Goal: Transaction & Acquisition: Obtain resource

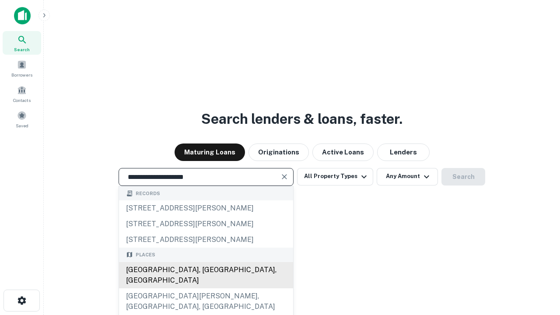
click at [206, 288] on div "[GEOGRAPHIC_DATA], [GEOGRAPHIC_DATA], [GEOGRAPHIC_DATA]" at bounding box center [206, 275] width 174 height 26
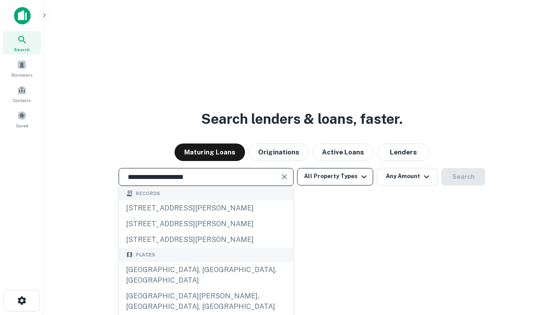
click at [335, 176] on button "All Property Types" at bounding box center [335, 176] width 76 height 17
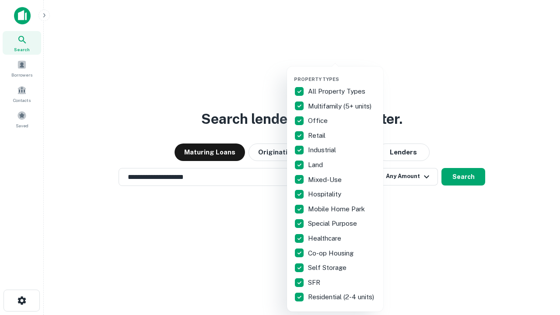
type input "**********"
click at [342, 73] on button "button" at bounding box center [342, 73] width 96 height 0
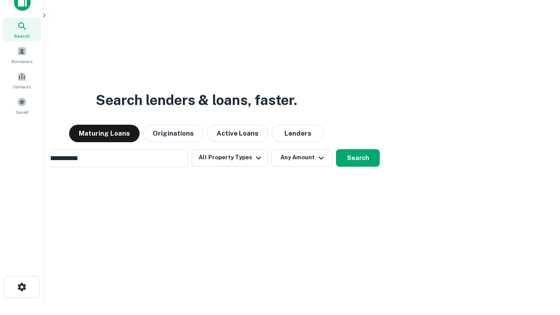
scroll to position [63, 248]
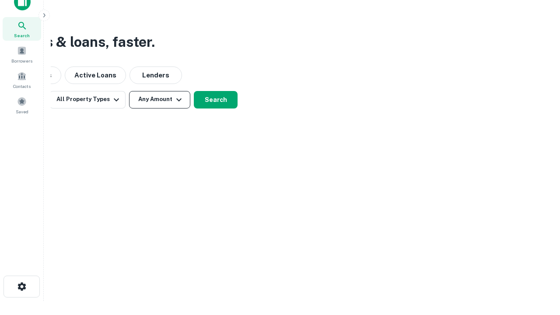
click at [160, 99] on button "Any Amount" at bounding box center [159, 99] width 61 height 17
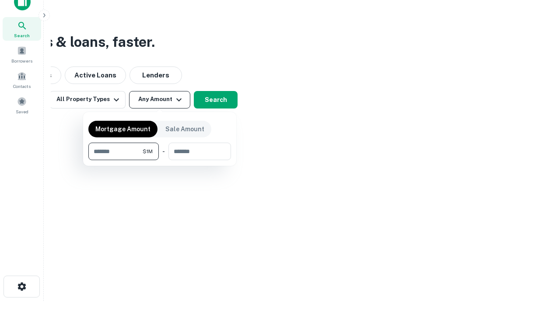
type input "*******"
click at [160, 160] on button "button" at bounding box center [159, 160] width 143 height 0
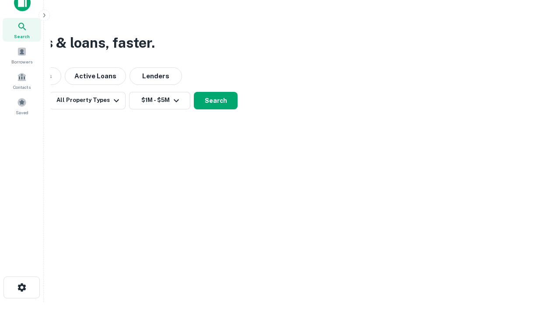
scroll to position [5, 161]
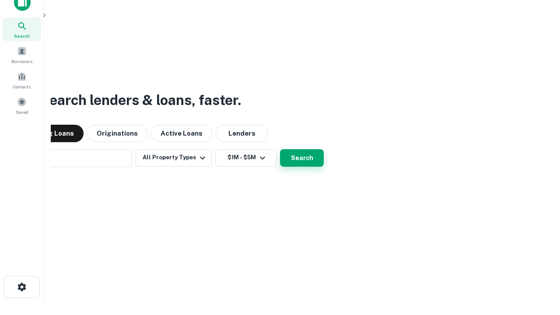
click at [280, 149] on button "Search" at bounding box center [302, 157] width 44 height 17
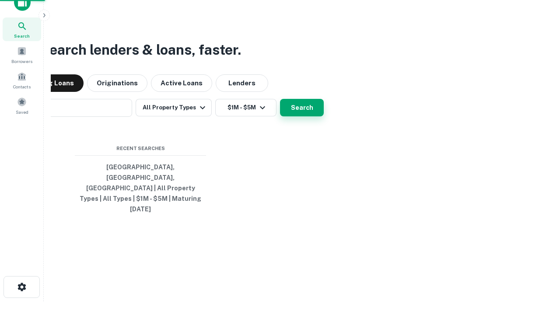
scroll to position [23, 248]
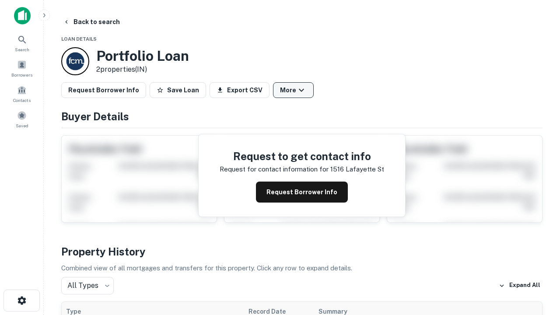
click at [293, 90] on button "More" at bounding box center [293, 90] width 41 height 16
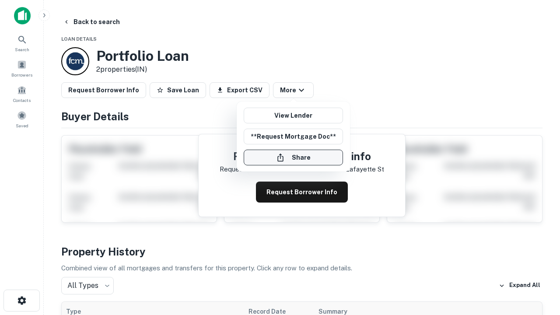
click at [293, 157] on button "Share" at bounding box center [293, 158] width 99 height 16
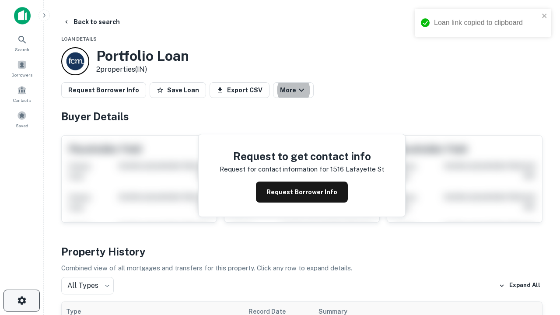
click at [21, 301] on icon "button" at bounding box center [22, 300] width 10 height 10
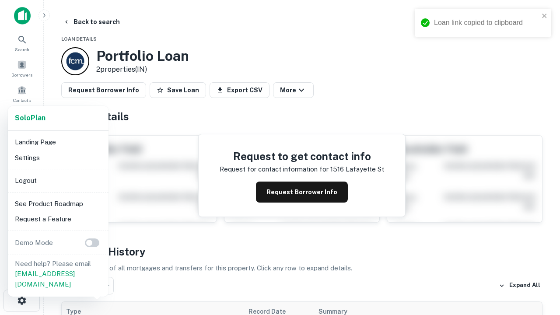
click at [58, 180] on li "Logout" at bounding box center [58, 181] width 94 height 16
